Goal: Obtain resource: Obtain resource

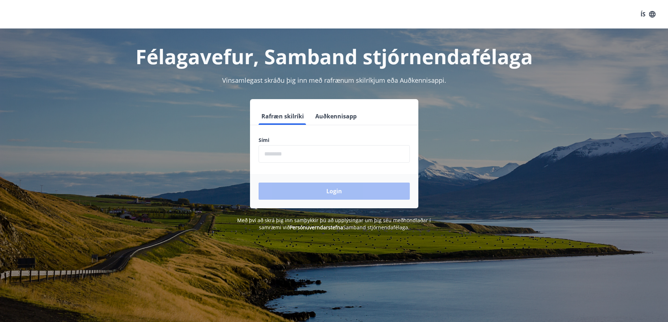
click at [281, 153] on input "phone" at bounding box center [334, 153] width 151 height 17
type input "********"
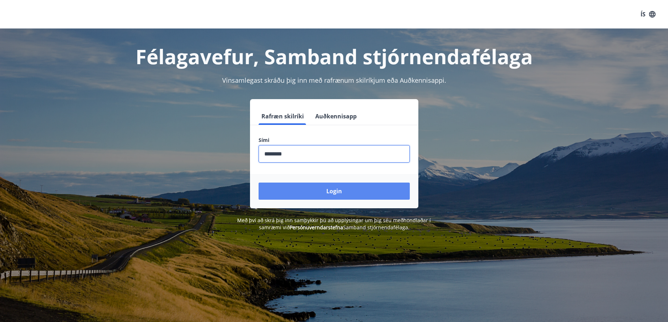
click at [324, 186] on button "Login" at bounding box center [334, 191] width 151 height 17
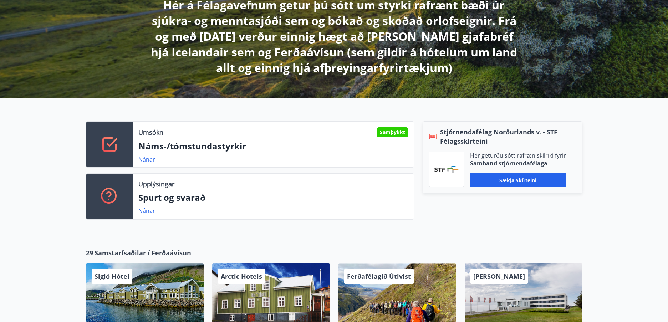
scroll to position [143, 0]
click at [285, 146] on p "Náms-/tómstundastyrkir" at bounding box center [273, 146] width 270 height 12
click at [149, 161] on link "Nánar" at bounding box center [146, 159] width 17 height 8
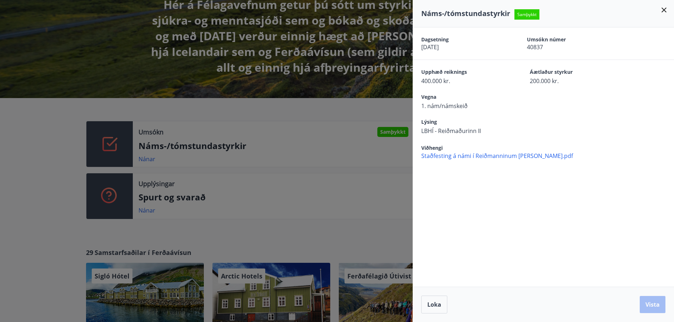
click at [483, 155] on span "Staðfesting á námi í Reiðmanninum [PERSON_NAME].pdf" at bounding box center [547, 156] width 253 height 8
click at [662, 9] on icon at bounding box center [663, 10] width 9 height 9
